Goal: Transaction & Acquisition: Book appointment/travel/reservation

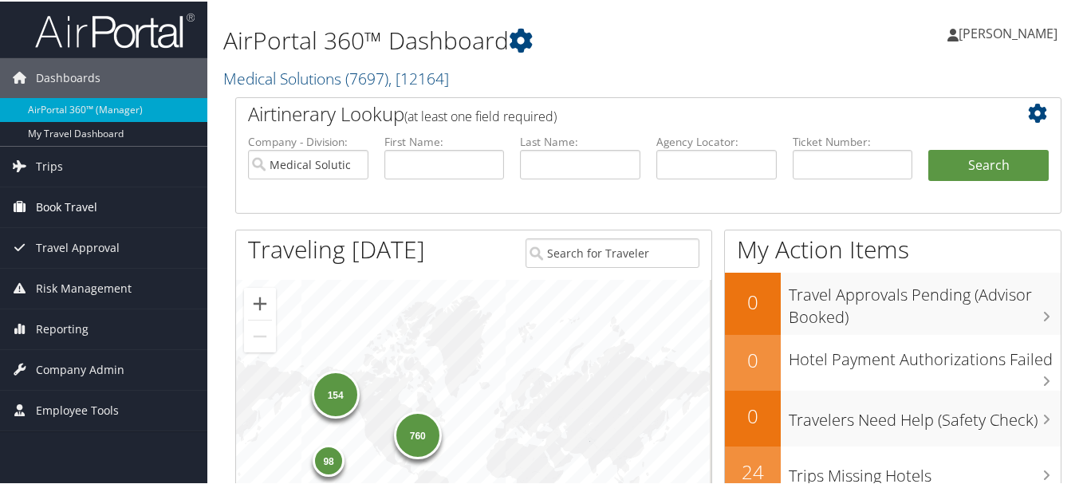
click at [99, 214] on link "Book Travel" at bounding box center [103, 206] width 207 height 40
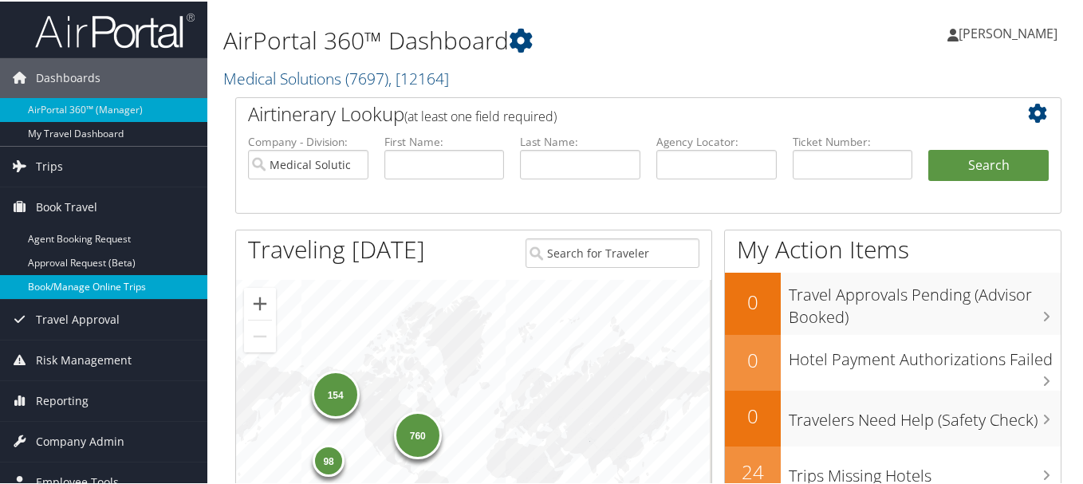
click at [89, 282] on link "Book/Manage Online Trips" at bounding box center [103, 285] width 207 height 24
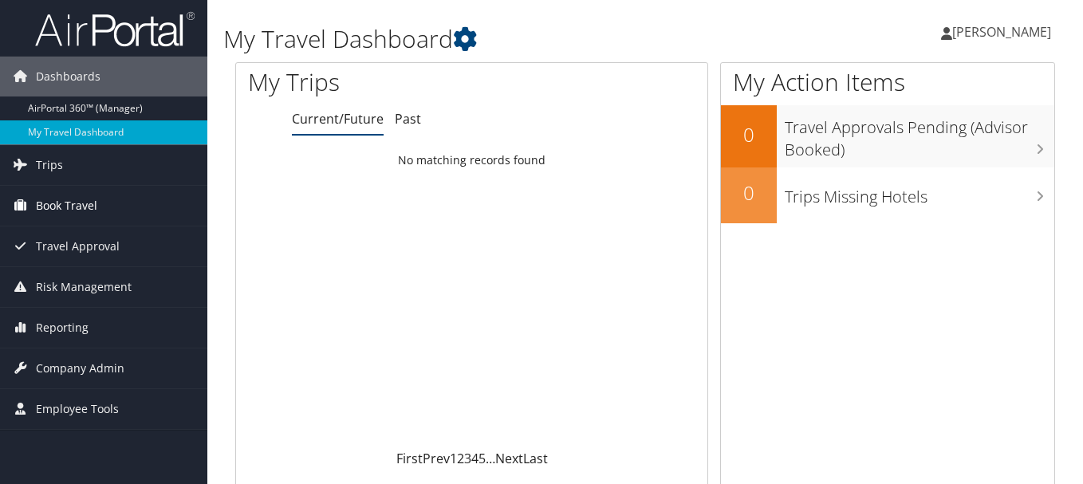
scroll to position [80, 0]
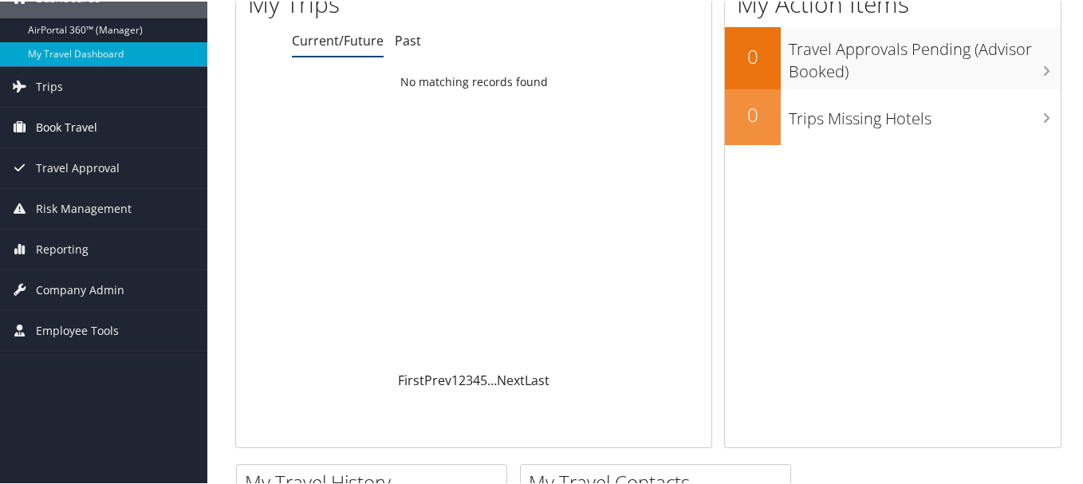
click at [44, 120] on span "Book Travel" at bounding box center [66, 126] width 61 height 40
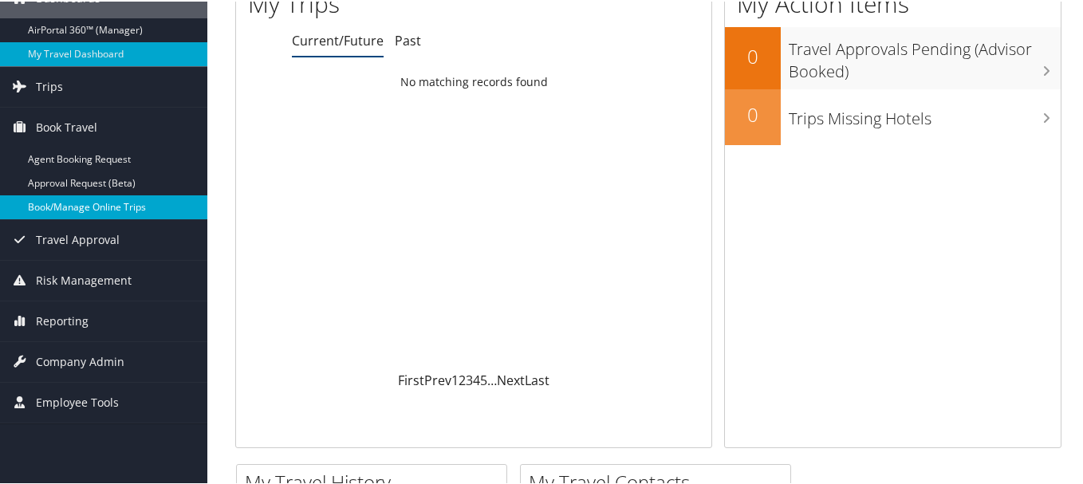
click at [65, 198] on link "Book/Manage Online Trips" at bounding box center [103, 206] width 207 height 24
